Goal: Task Accomplishment & Management: Manage account settings

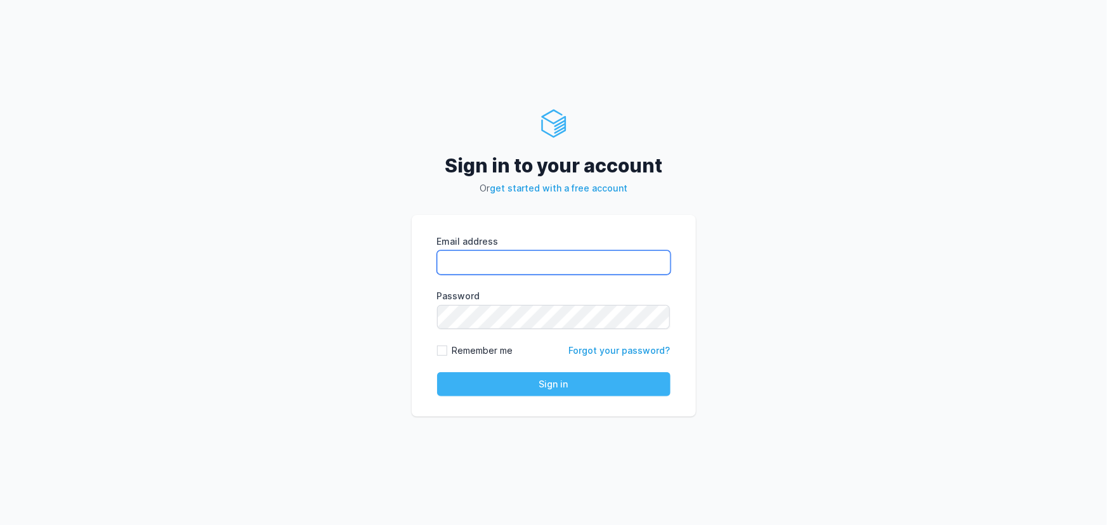
type input "[EMAIL_ADDRESS][PERSON_NAME][DOMAIN_NAME]"
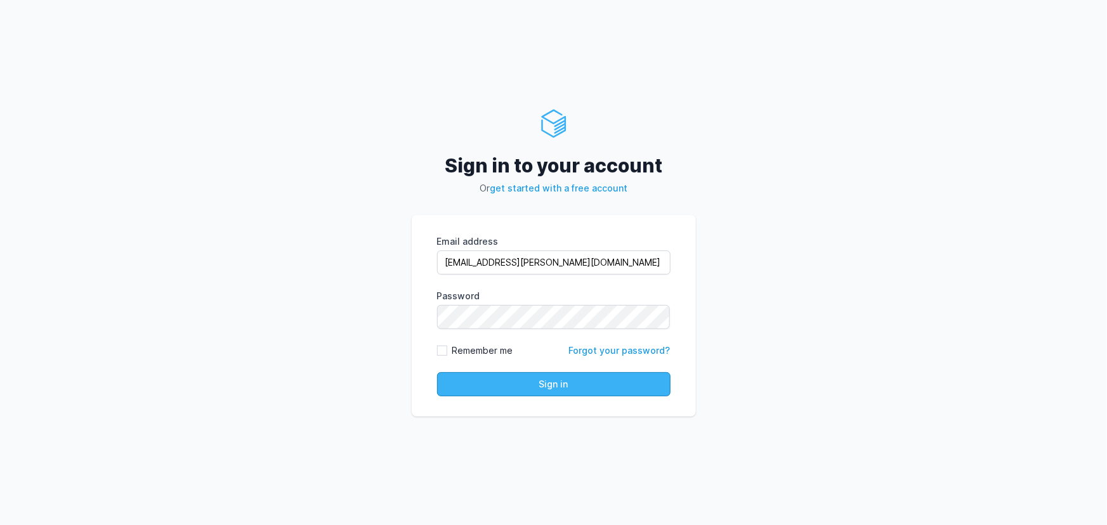
click at [542, 382] on button "Sign in" at bounding box center [553, 384] width 233 height 24
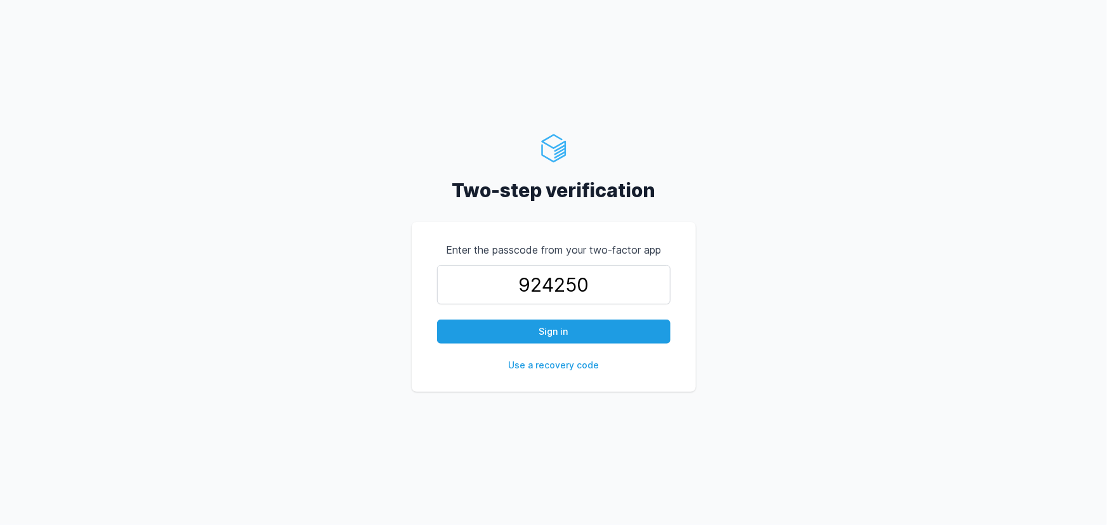
type input "924250"
click at [437, 320] on button "Sign in" at bounding box center [553, 332] width 233 height 24
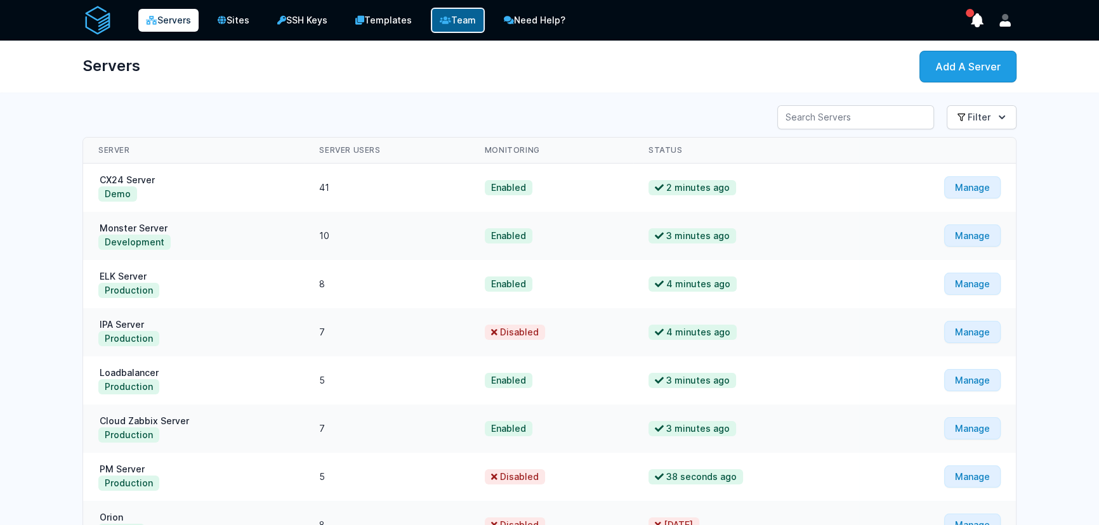
click at [469, 22] on link "Team" at bounding box center [458, 20] width 54 height 25
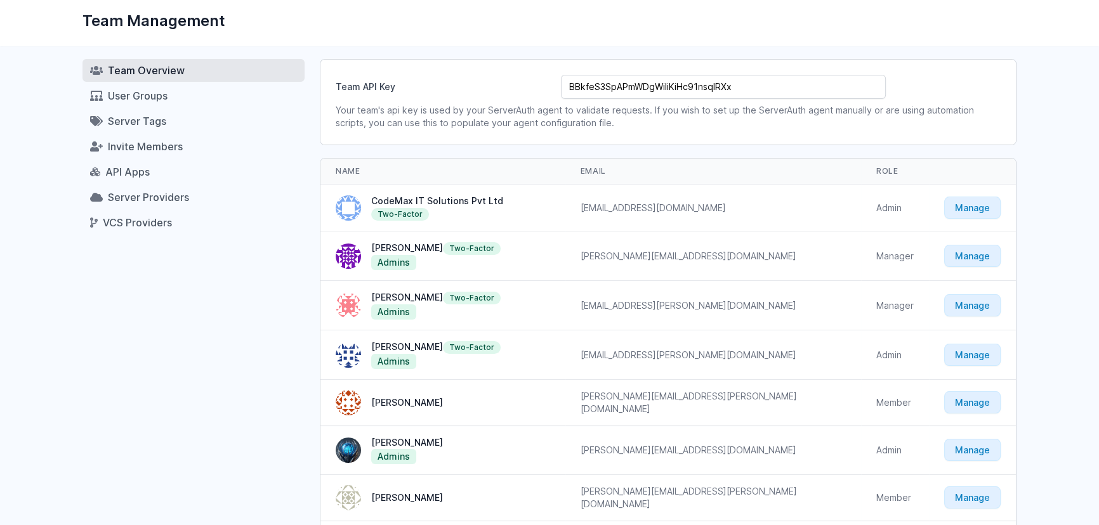
scroll to position [69, 0]
